Goal: Browse casually

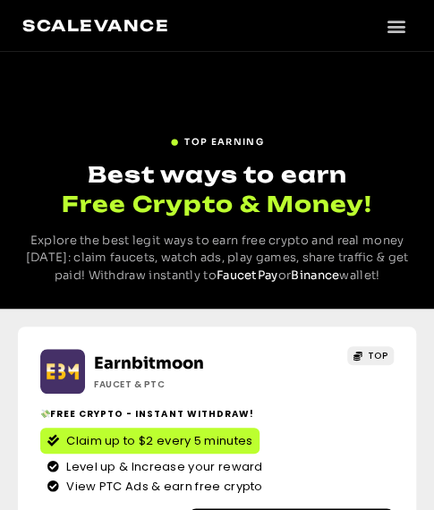
click at [219, 63] on div "TOP EARNING Best ways to earn Free Crypto & Money! Explore the best legit ways …" at bounding box center [217, 180] width 434 height 257
click at [210, 101] on div "TOP EARNING Best ways to earn Free Crypto & Money! Explore the best legit ways …" at bounding box center [217, 180] width 434 height 257
